Goal: Navigation & Orientation: Understand site structure

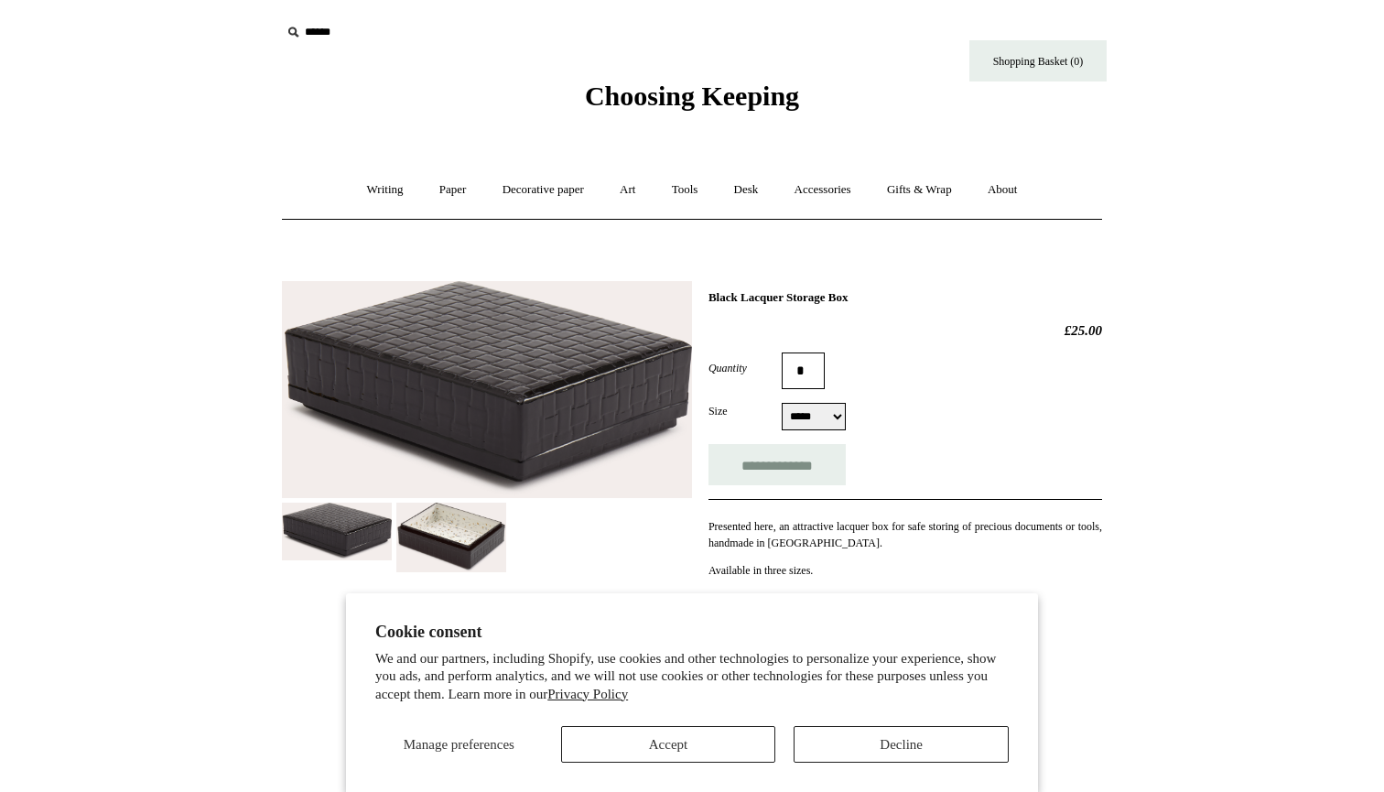
click at [436, 514] on img at bounding box center [451, 538] width 110 height 70
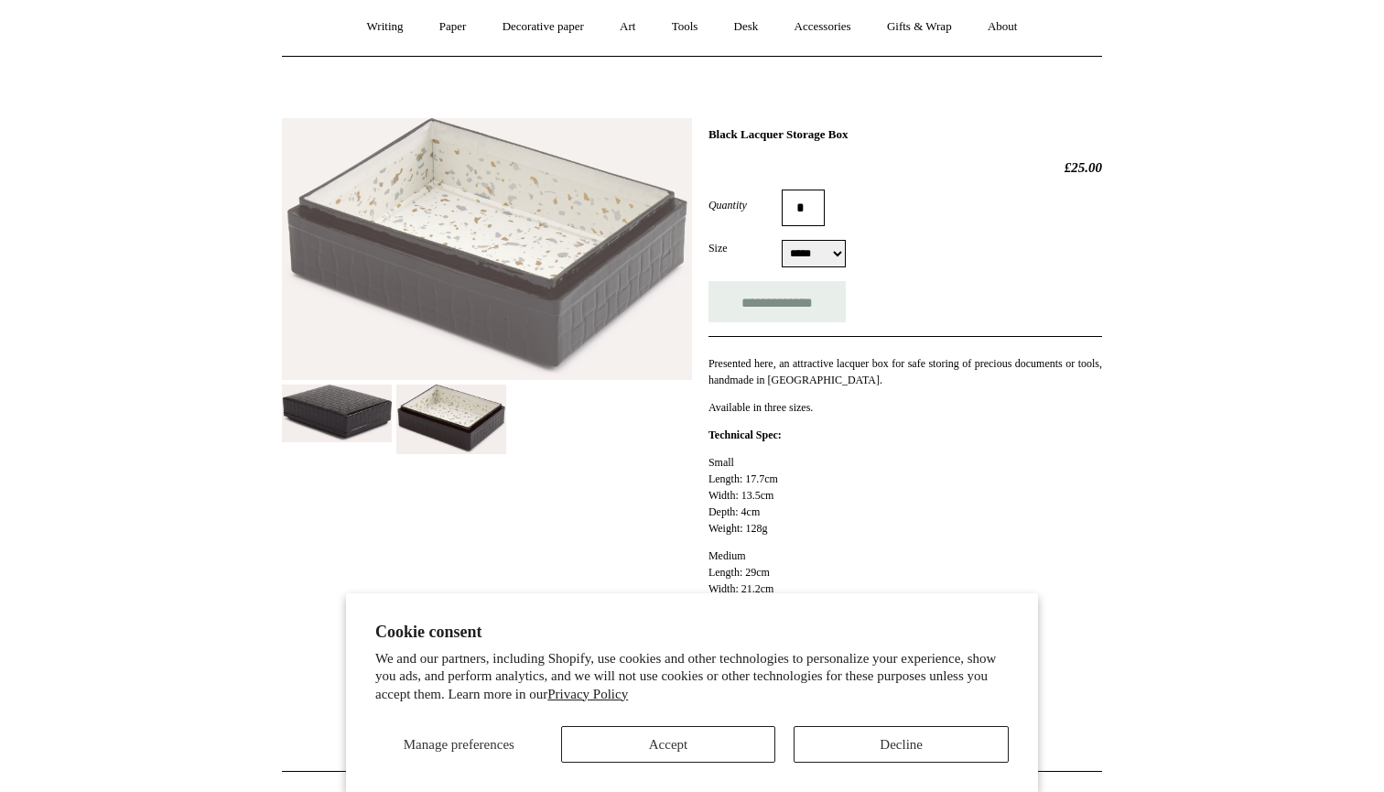
scroll to position [165, 0]
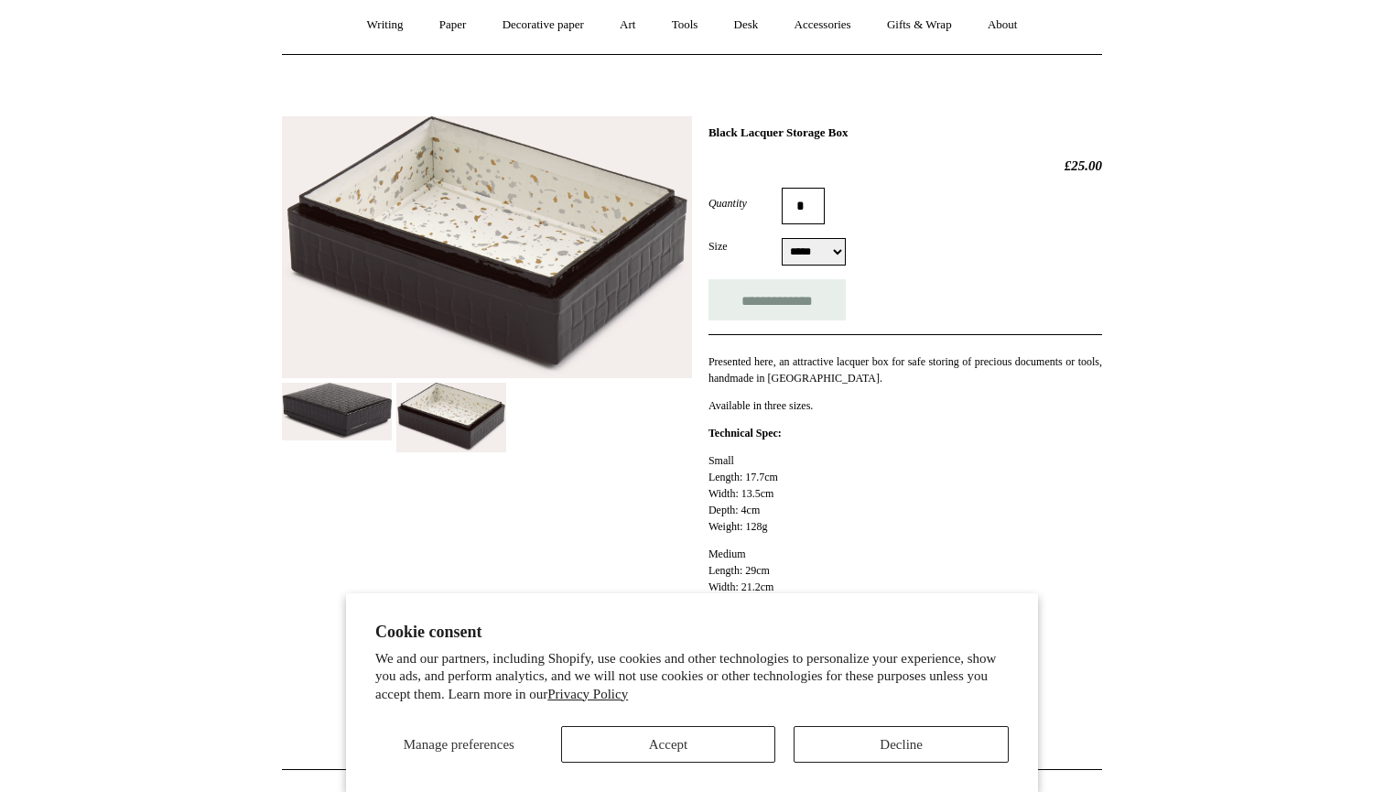
click at [342, 429] on img at bounding box center [337, 412] width 110 height 58
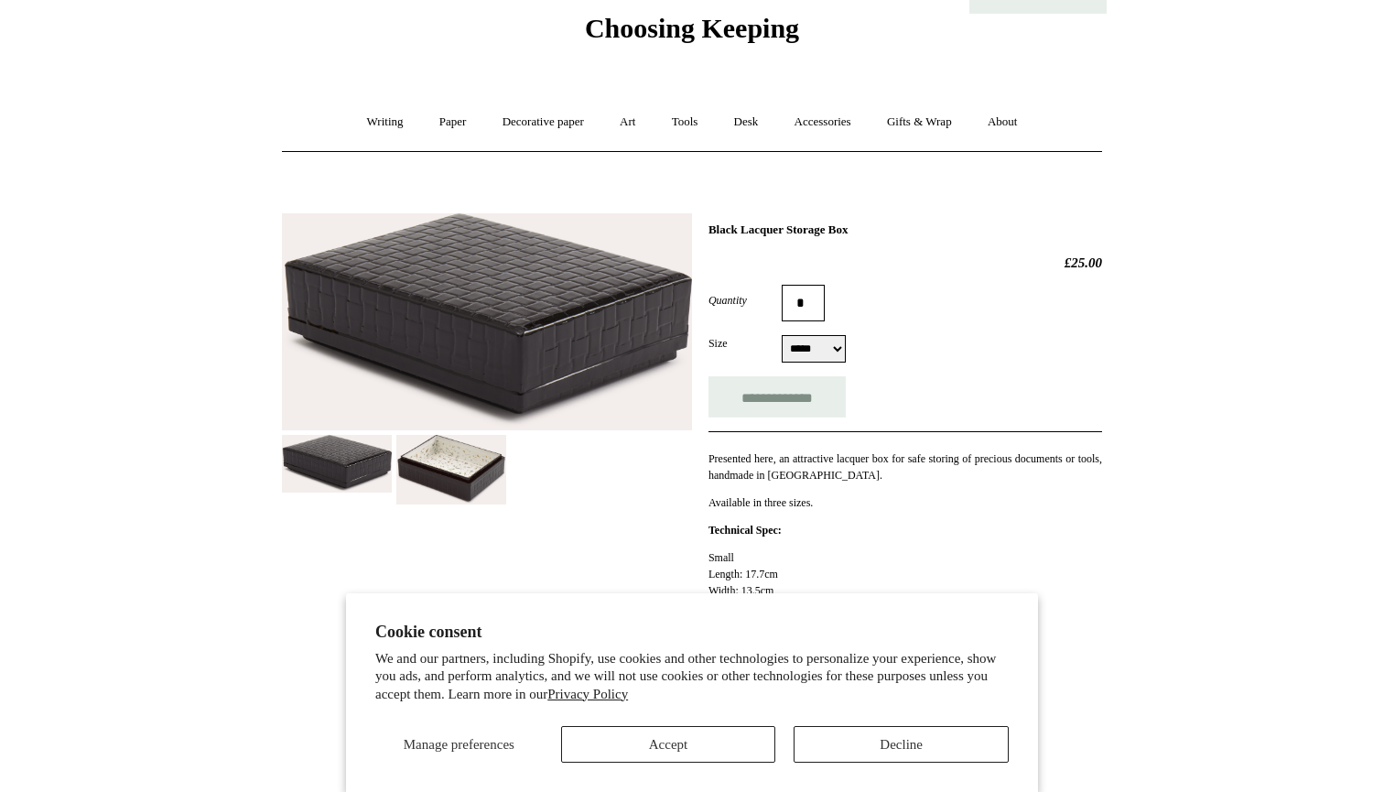
scroll to position [79, 0]
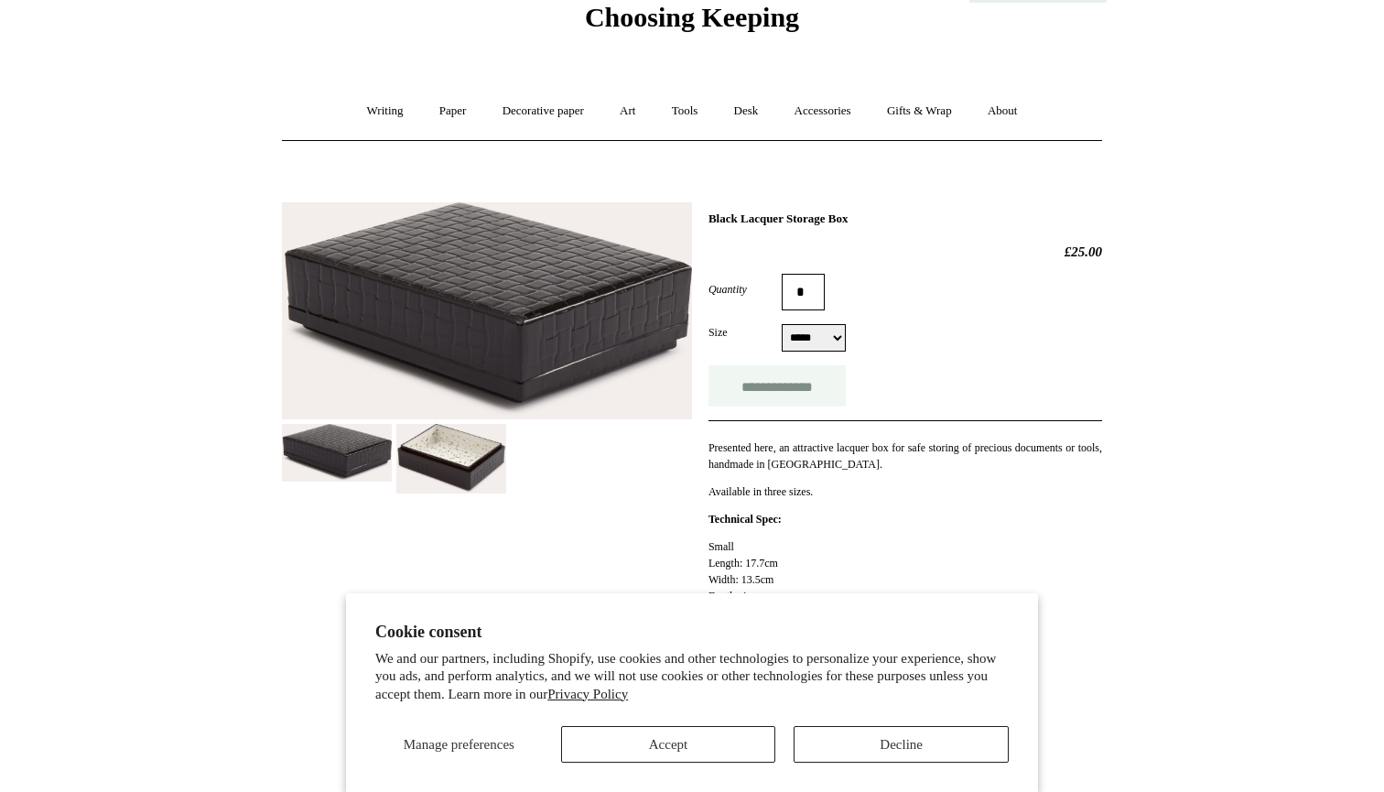
click at [761, 390] on input "**********" at bounding box center [776, 385] width 137 height 41
click at [456, 455] on img at bounding box center [451, 459] width 110 height 70
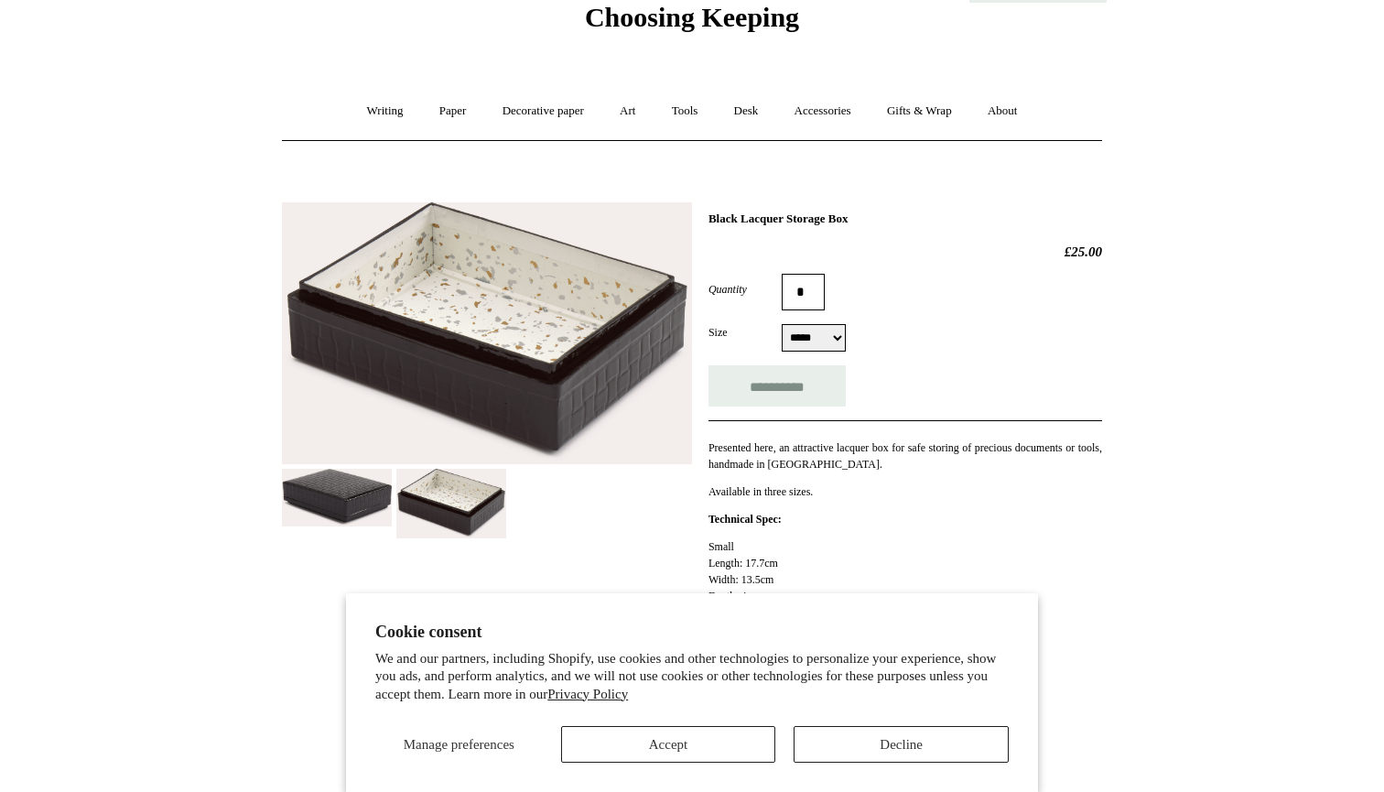
type input "**********"
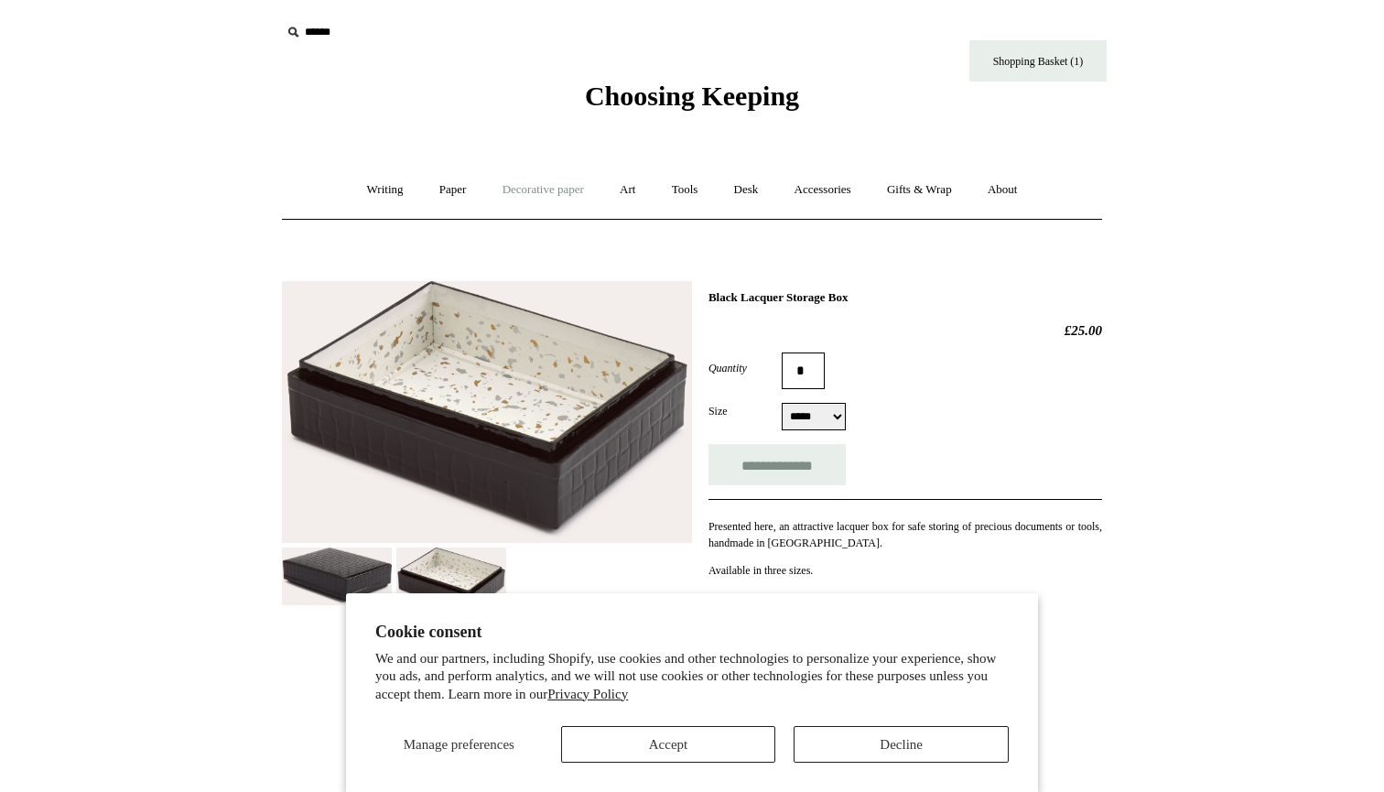
scroll to position [0, 0]
click at [454, 197] on link "Paper +" at bounding box center [453, 190] width 60 height 49
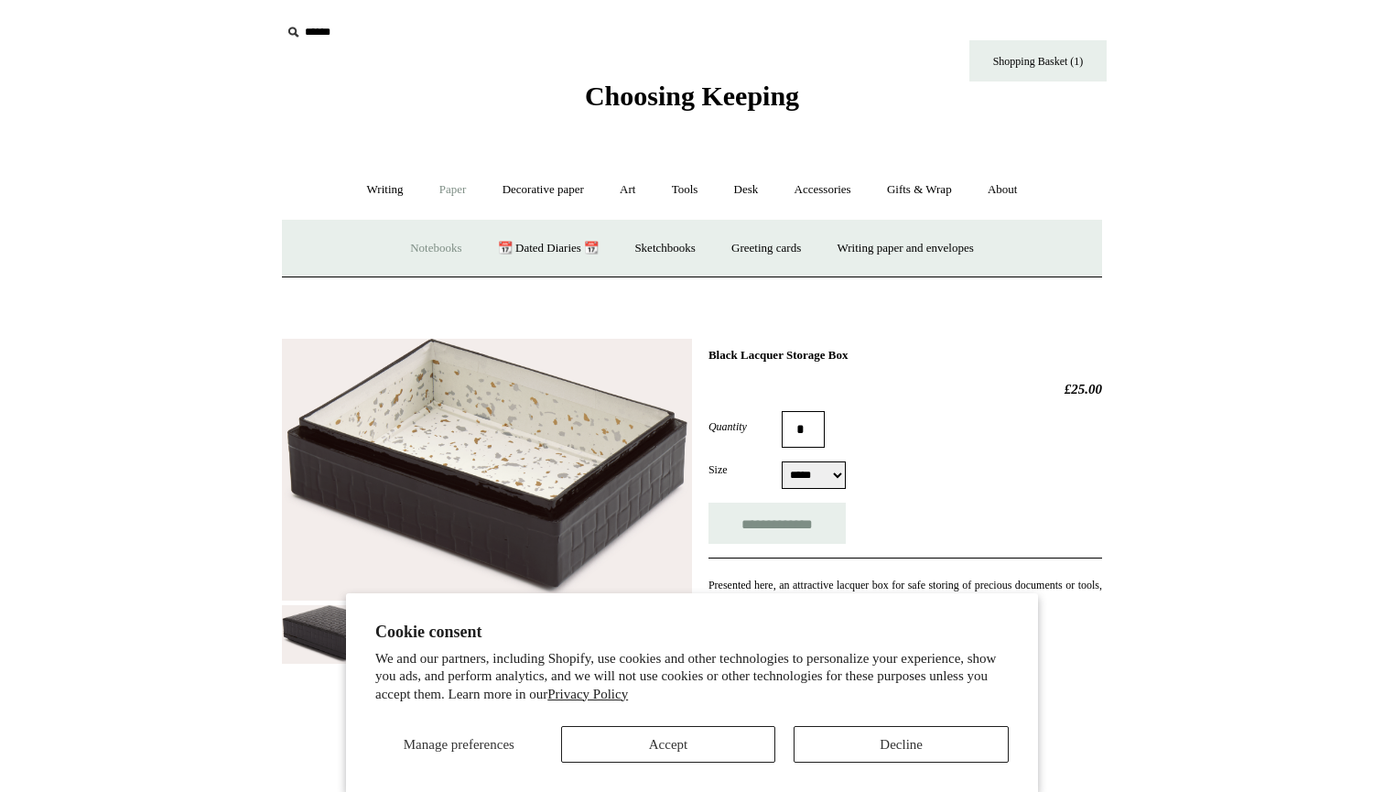
click at [413, 256] on link "Notebooks +" at bounding box center [436, 248] width 84 height 49
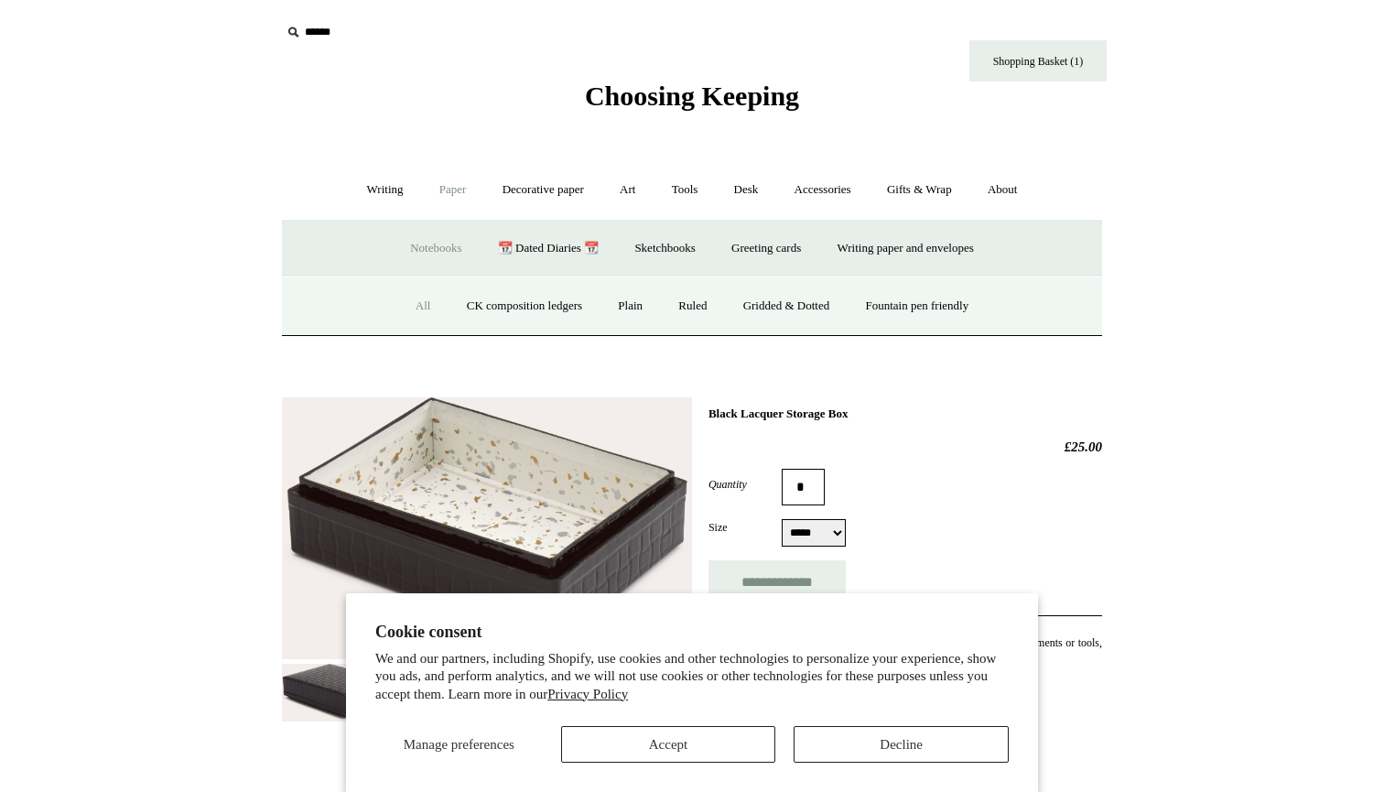
click at [411, 305] on link "All" at bounding box center [423, 306] width 49 height 49
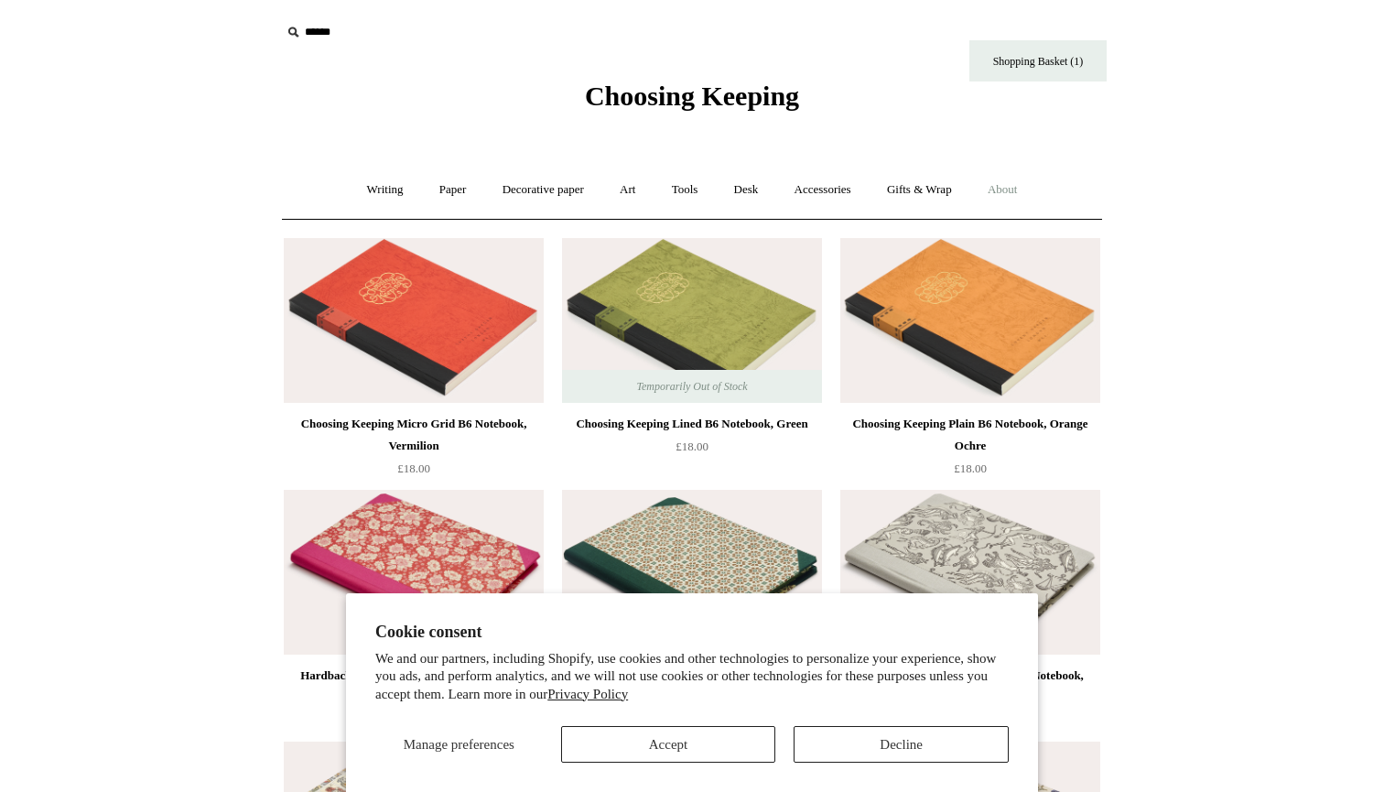
click at [1006, 186] on link "About +" at bounding box center [1002, 190] width 63 height 49
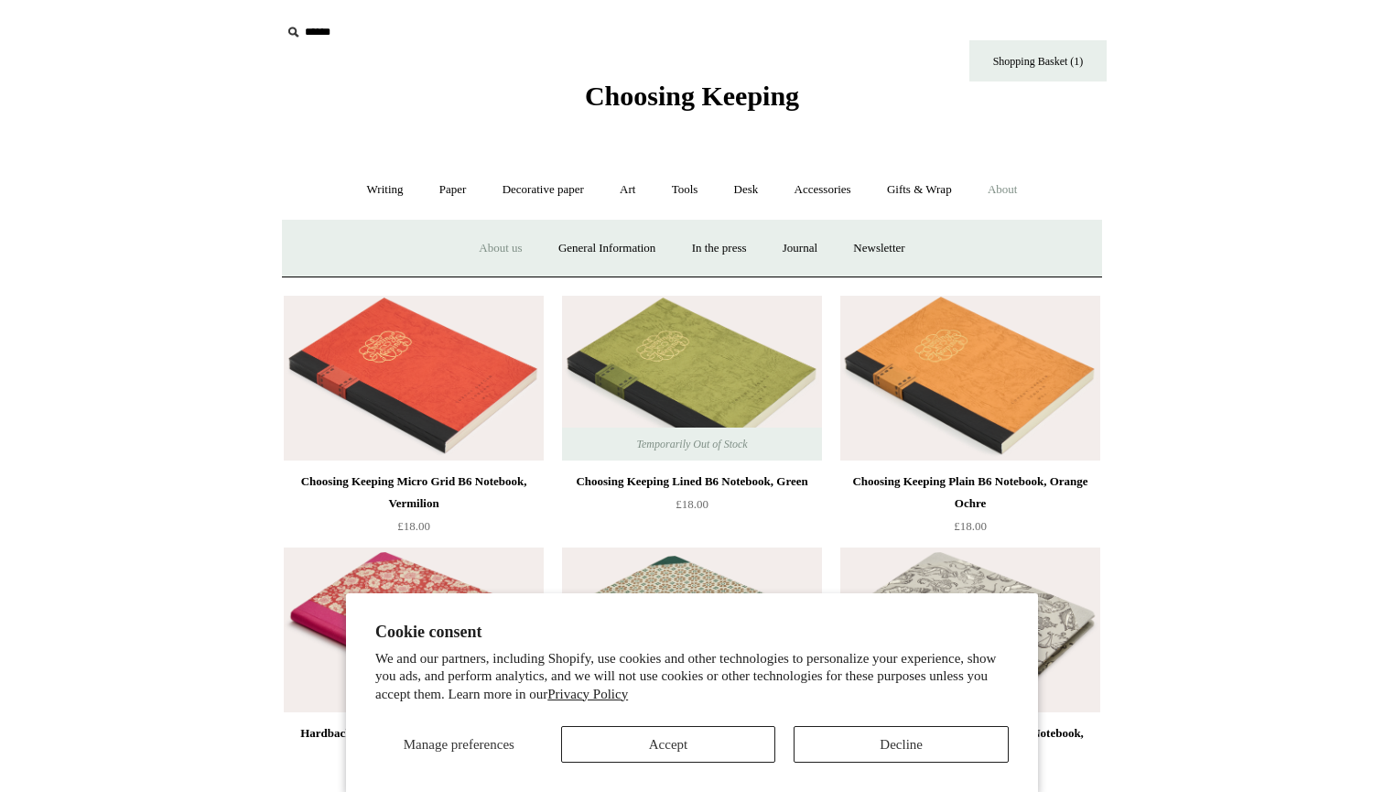
click at [476, 254] on link "About us" at bounding box center [500, 248] width 76 height 49
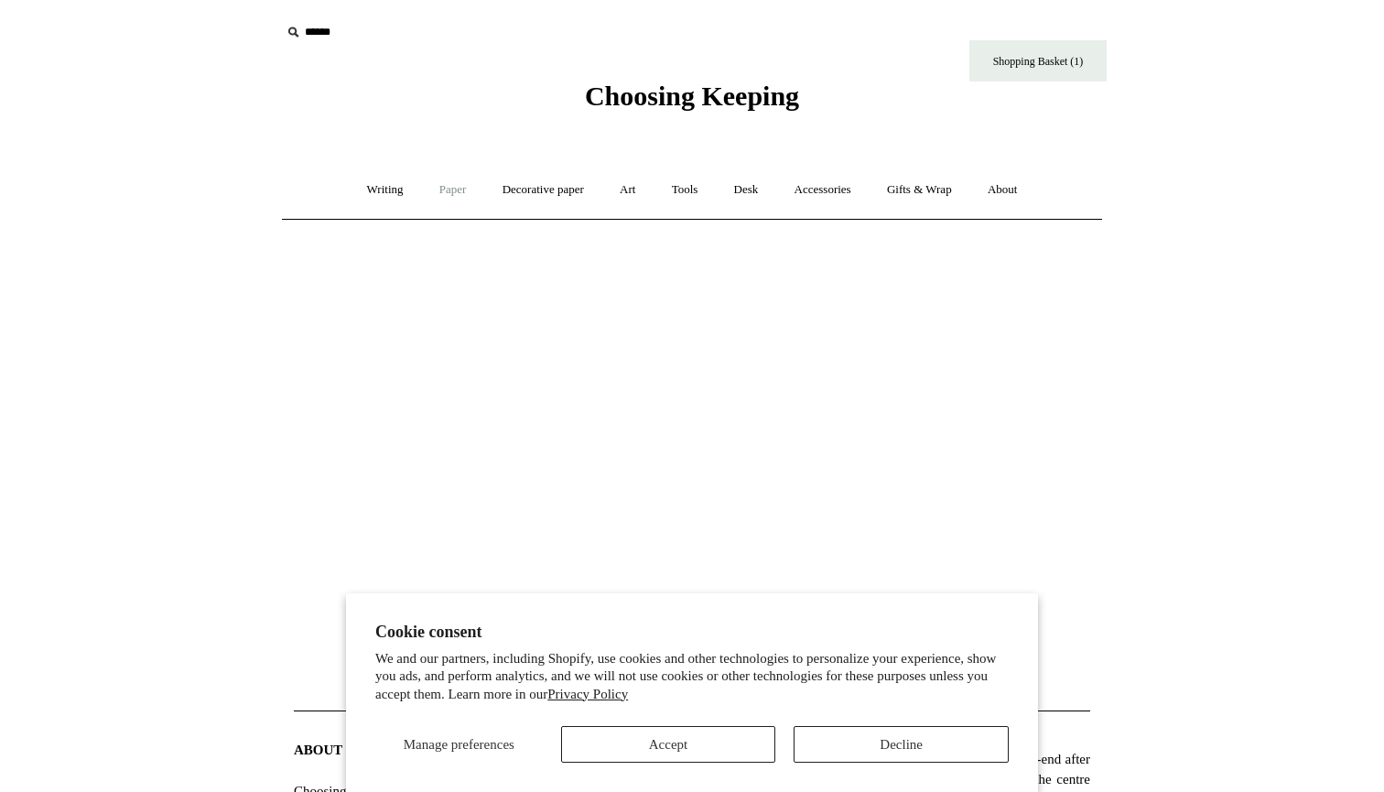
click at [431, 188] on link "Paper +" at bounding box center [453, 190] width 60 height 49
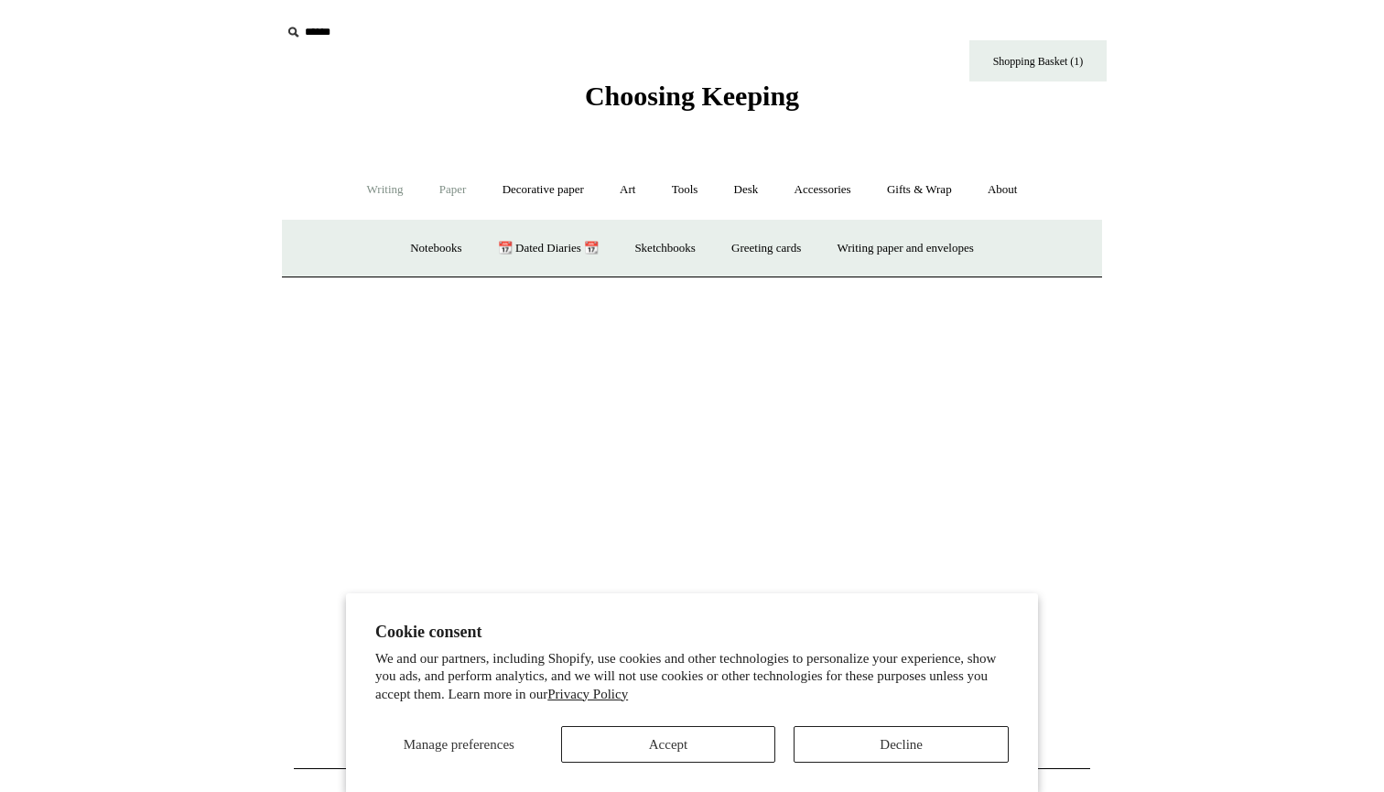
click at [393, 185] on link "Writing +" at bounding box center [386, 190] width 70 height 49
click at [437, 208] on link "Paper +" at bounding box center [453, 190] width 60 height 49
